Goal: Check status: Check status

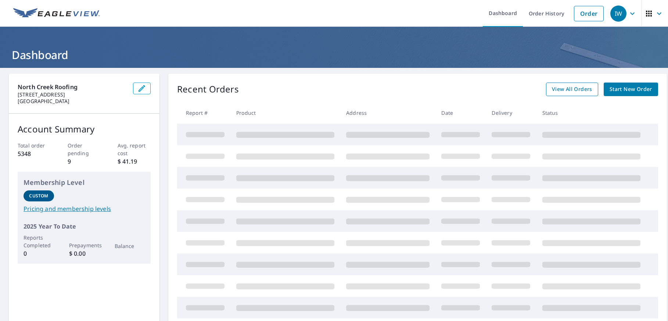
click at [576, 89] on span "View All Orders" at bounding box center [572, 89] width 40 height 9
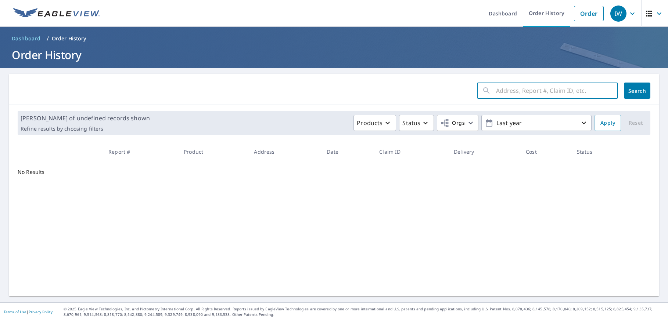
click at [534, 90] on input "text" at bounding box center [557, 90] width 122 height 21
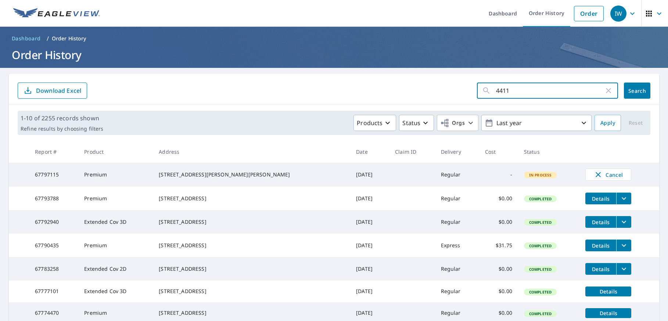
type input "4411"
click at [639, 90] on span "Search" at bounding box center [637, 90] width 15 height 7
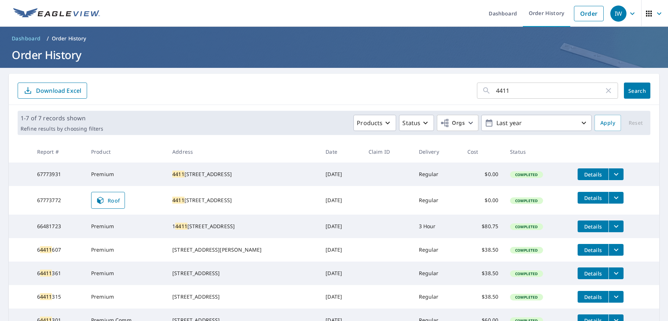
click at [617, 173] on icon "filesDropdownBtn-67773931" at bounding box center [616, 174] width 9 height 9
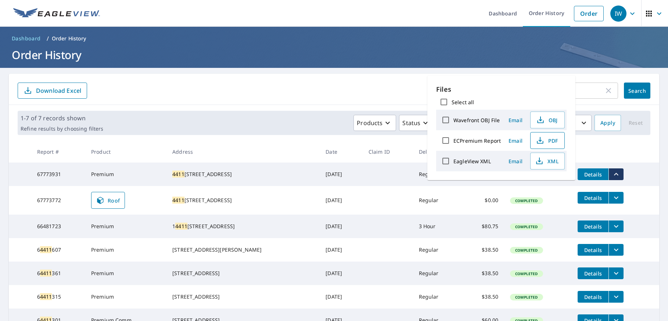
click at [555, 138] on span "PDF" at bounding box center [547, 140] width 24 height 9
